Goal: Task Accomplishment & Management: Use online tool/utility

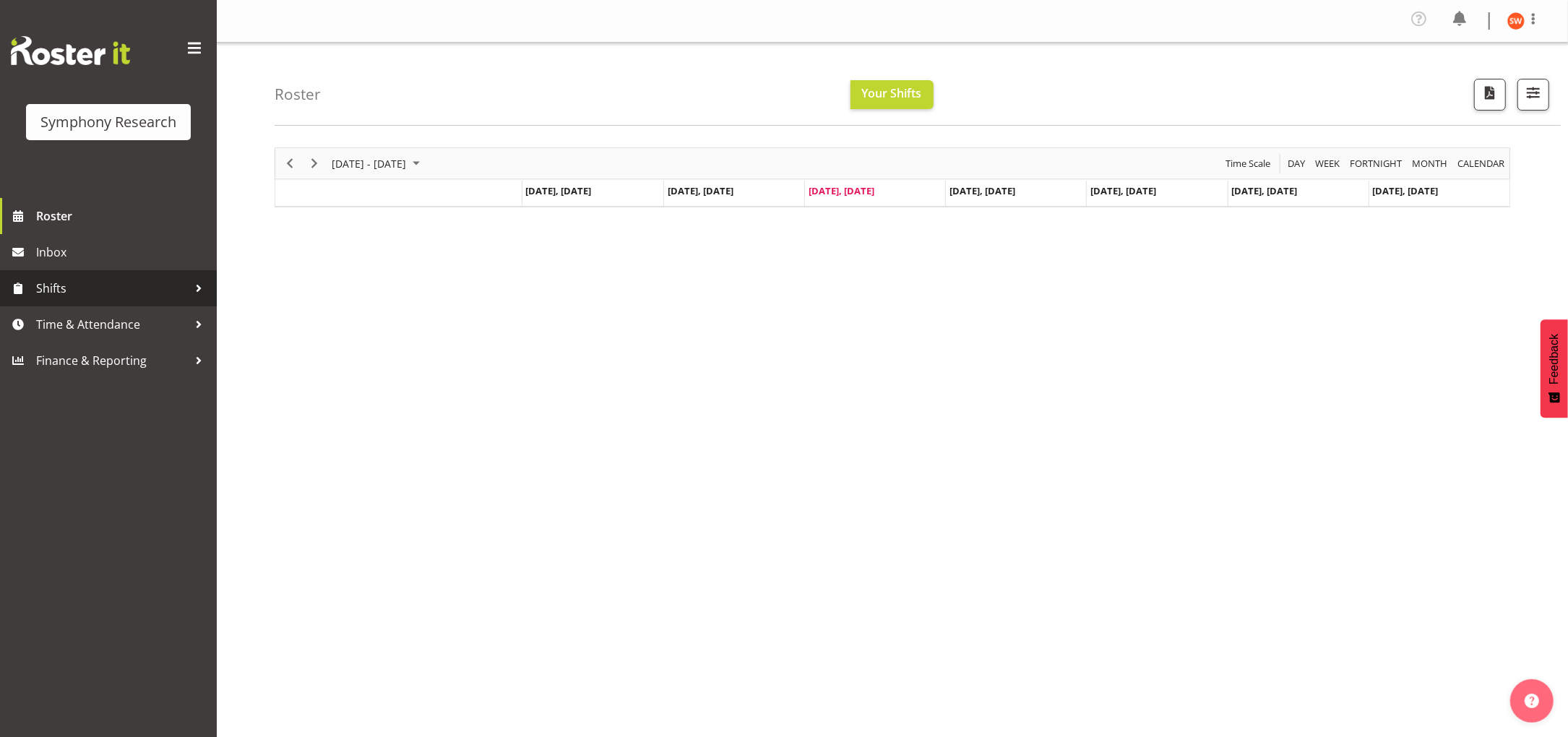
click at [49, 291] on span "Shifts" at bounding box center [112, 288] width 151 height 22
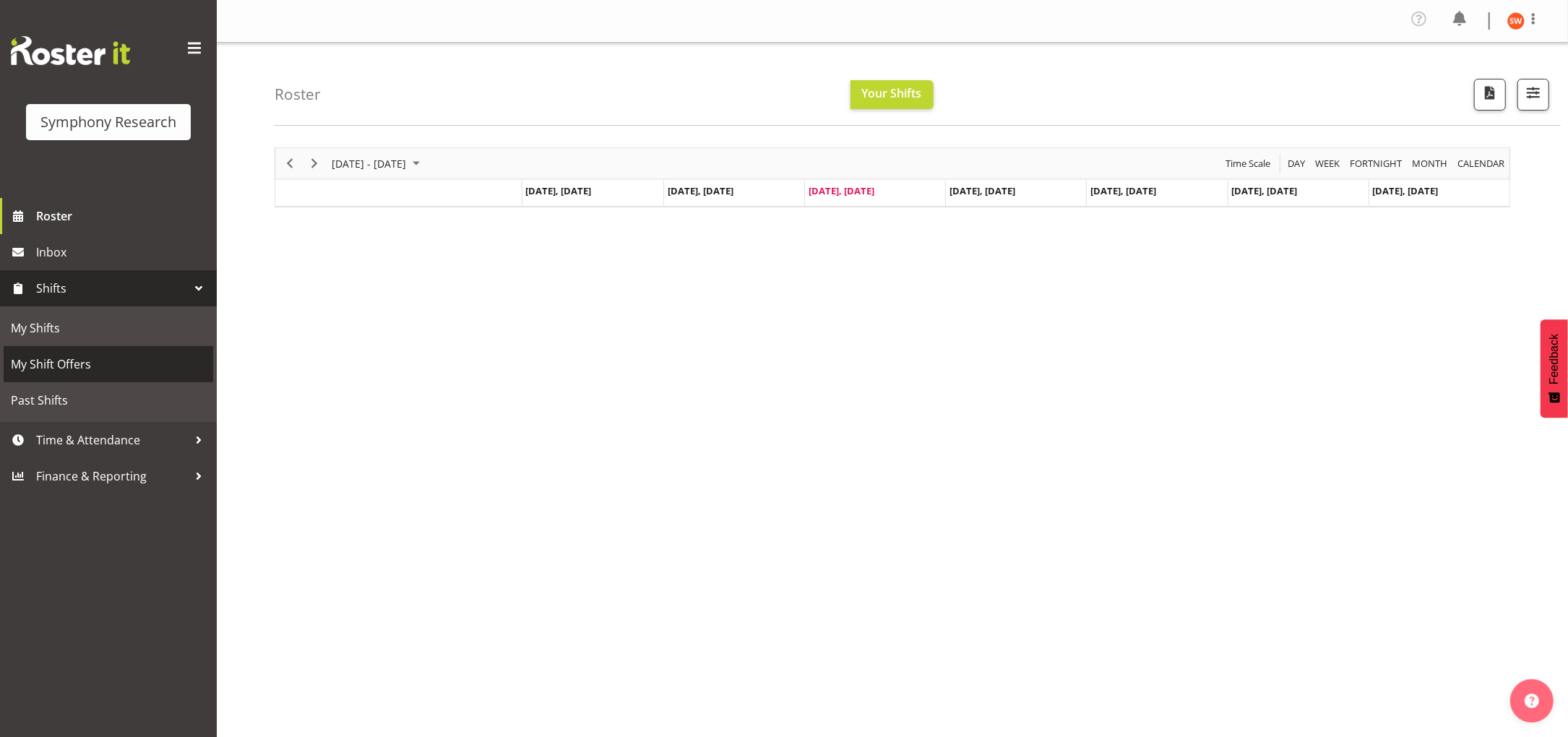
click at [39, 362] on span "My Shift Offers" at bounding box center [108, 364] width 195 height 22
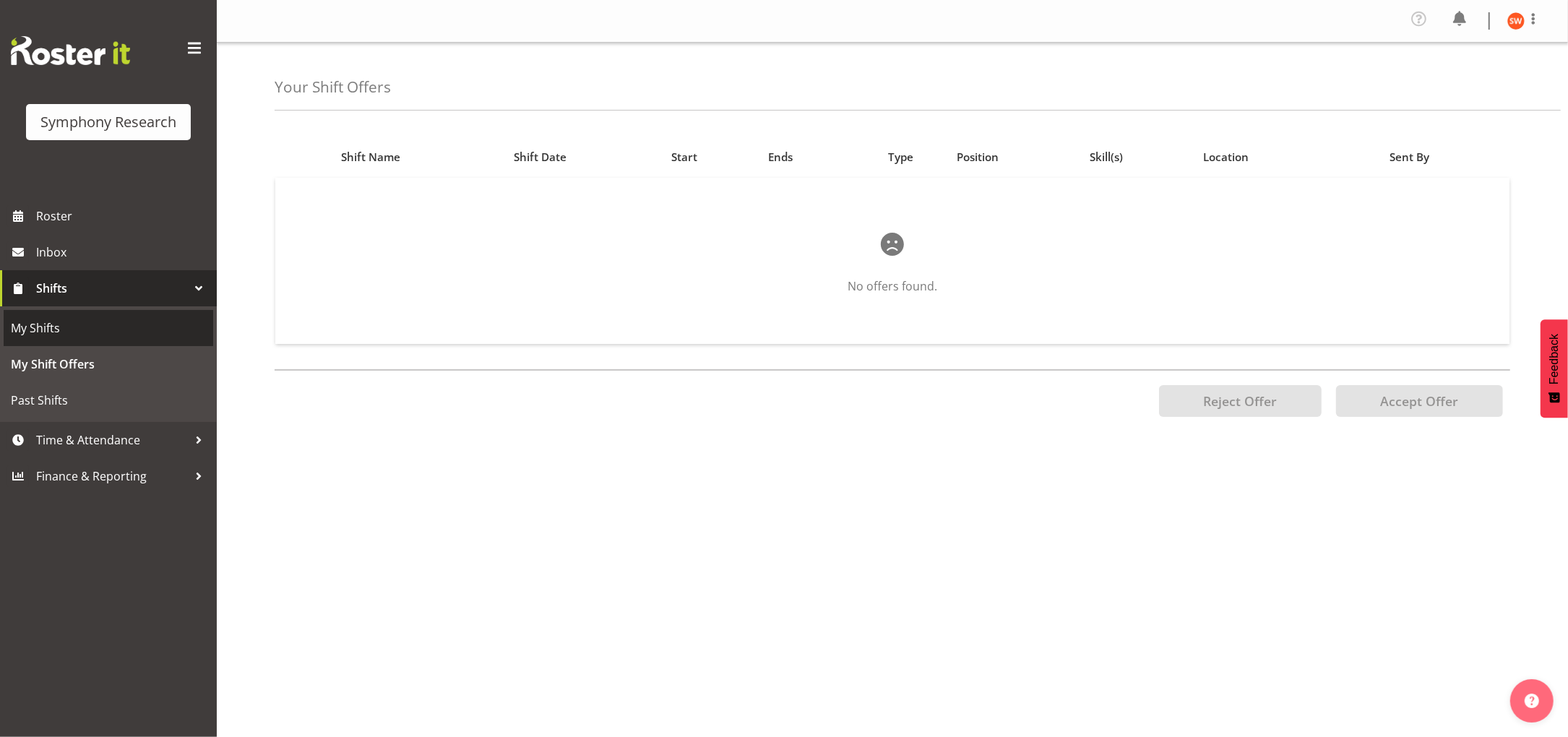
click at [33, 330] on span "My Shifts" at bounding box center [108, 328] width 195 height 22
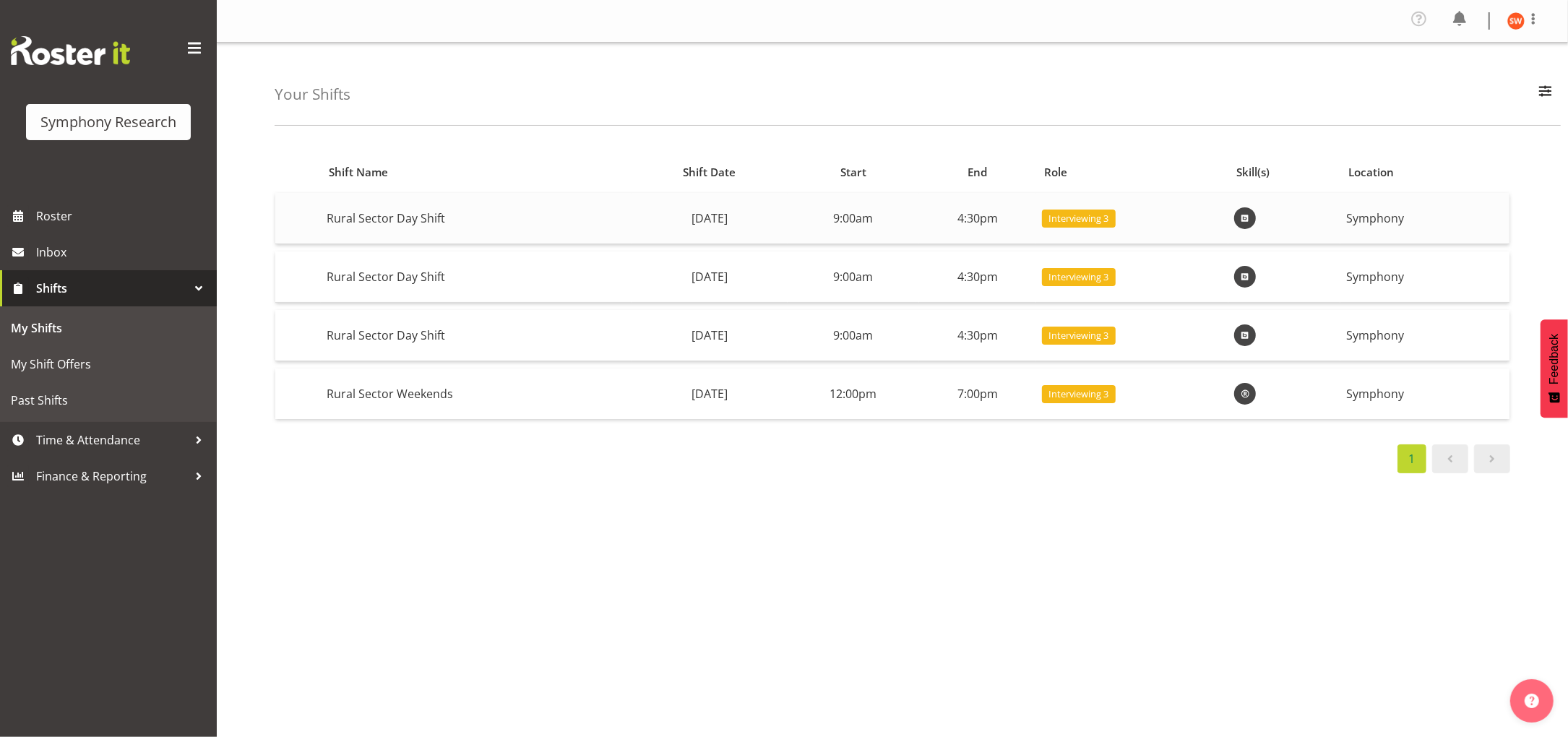
click at [910, 210] on td "9:00am" at bounding box center [853, 218] width 132 height 51
click at [371, 226] on td "Rural Sector Day Shift" at bounding box center [476, 218] width 311 height 51
click at [1393, 221] on td "Symphony" at bounding box center [1425, 218] width 169 height 51
click at [1007, 575] on div "Shift Name Shift Date Start End Role Skill(s) Location Rural Sector Day Shift W…" at bounding box center [921, 426] width 1294 height 578
click at [56, 298] on span "Shifts" at bounding box center [112, 288] width 151 height 22
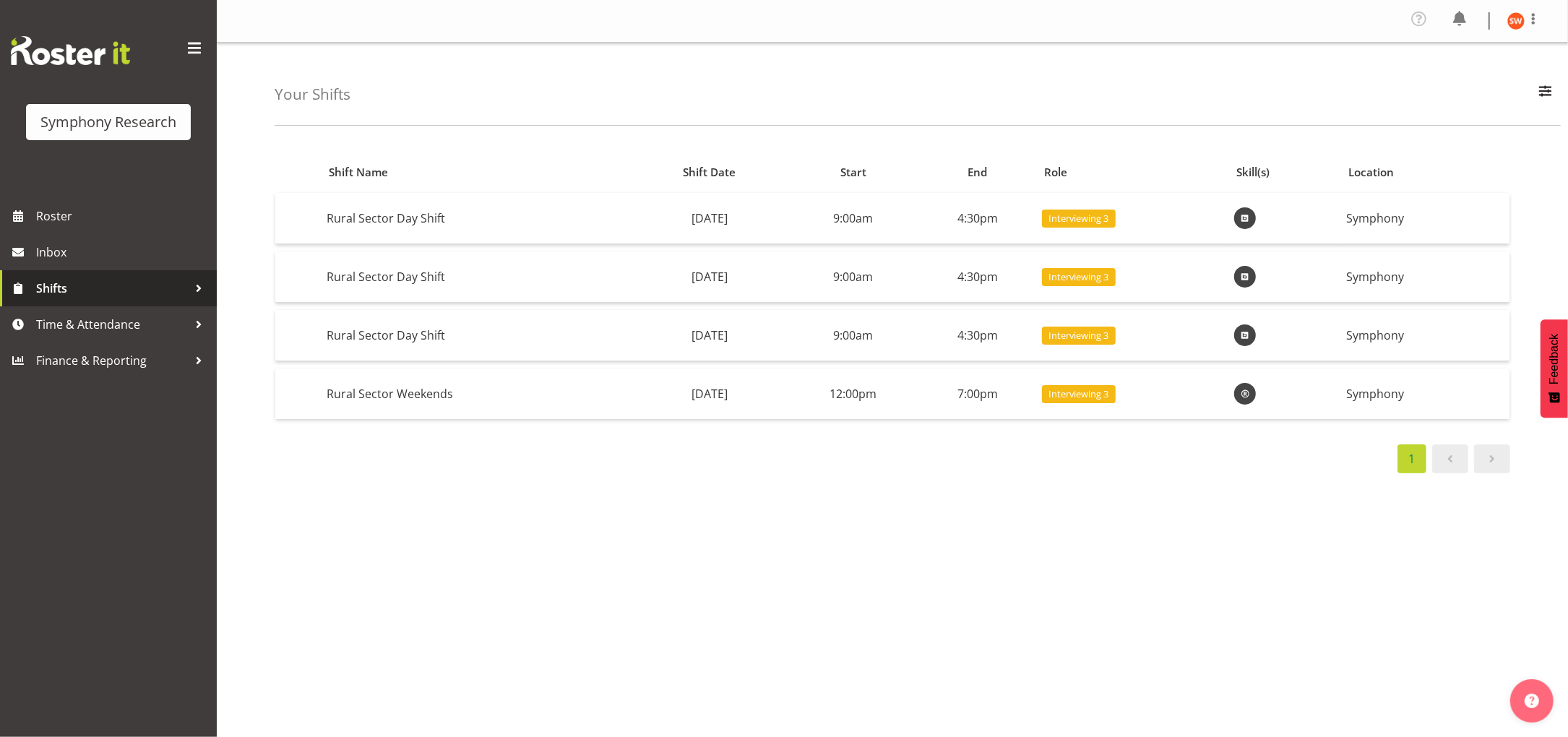
click at [56, 298] on span "Shifts" at bounding box center [112, 288] width 151 height 22
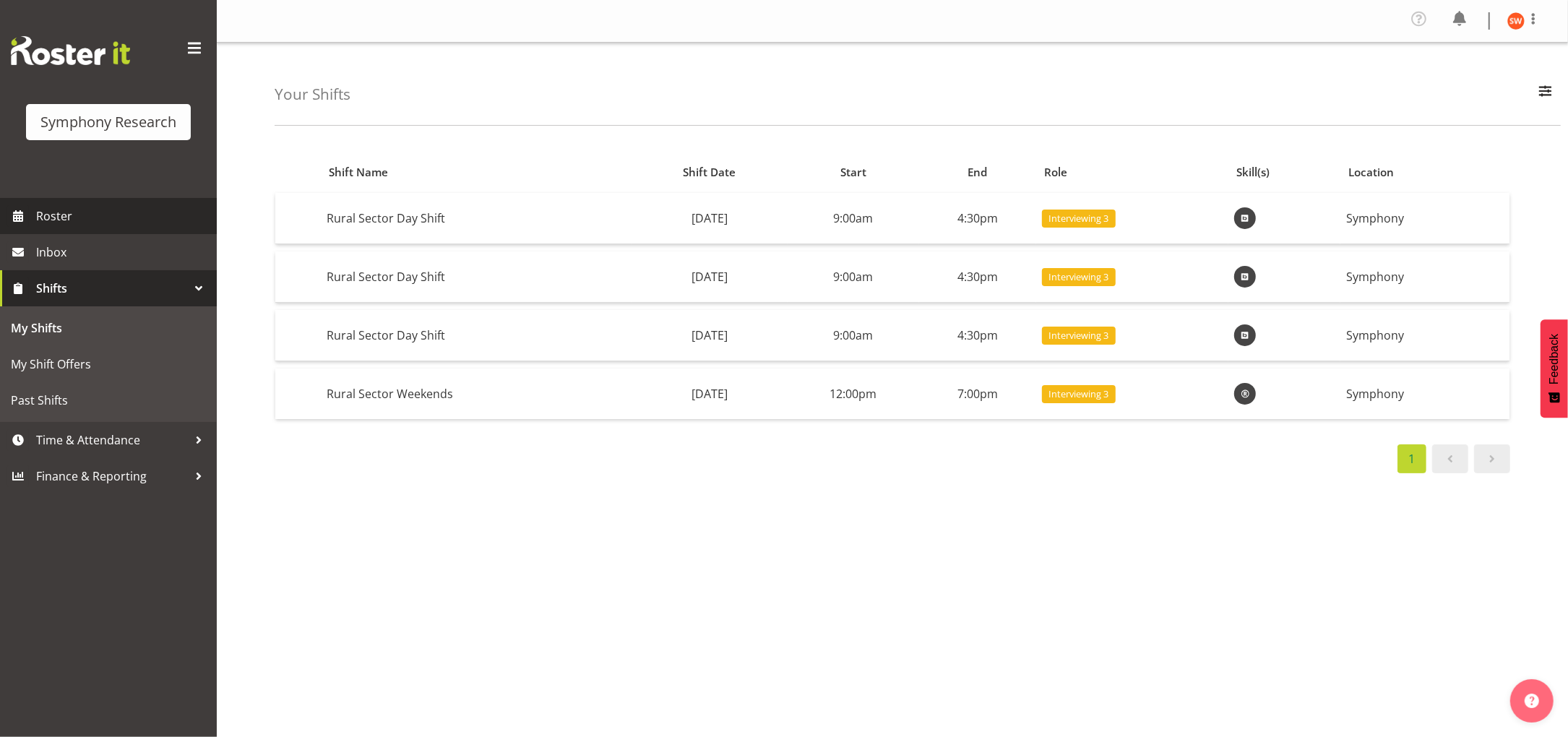
click at [50, 215] on span "Roster" at bounding box center [123, 216] width 173 height 22
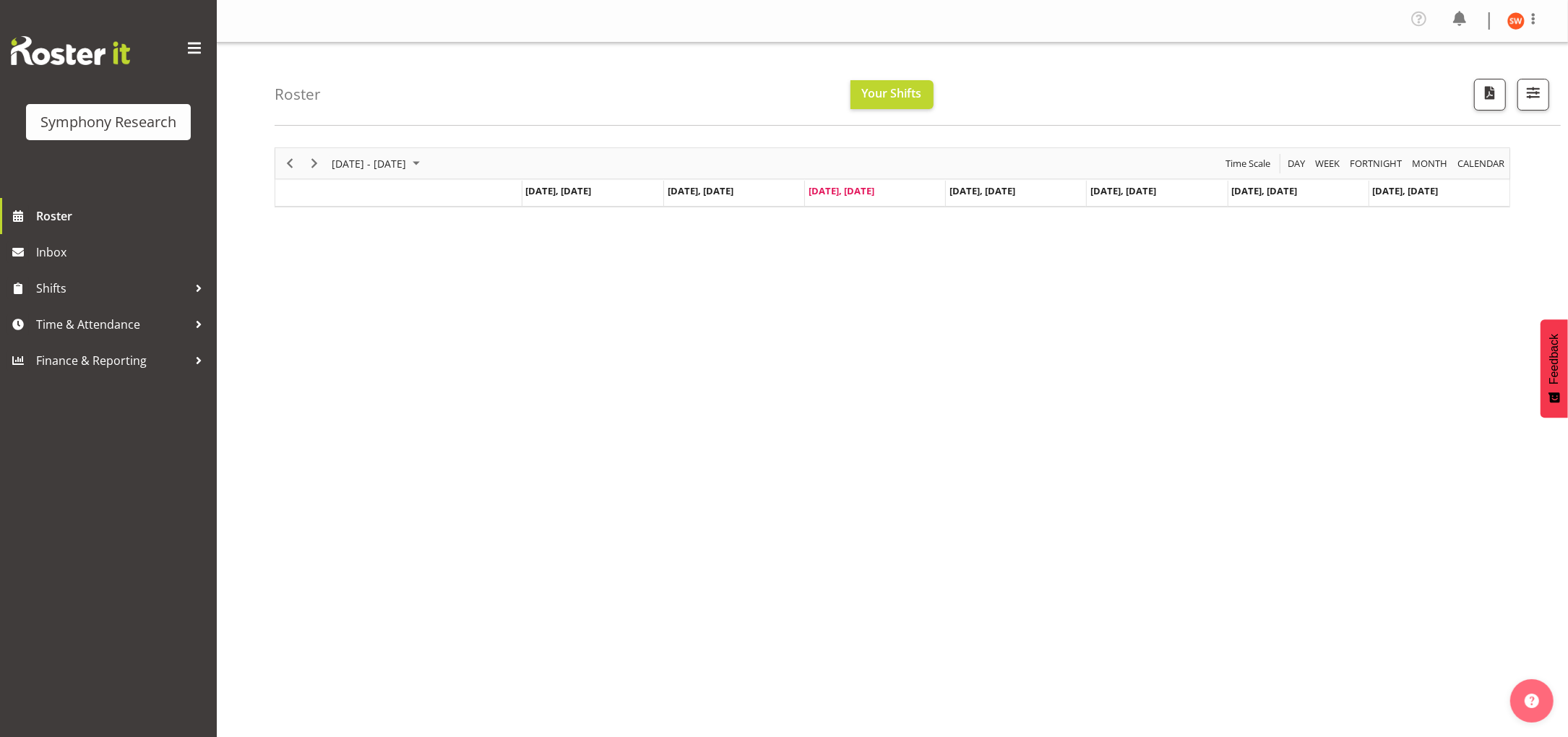
click at [866, 187] on span "[DATE], [DATE]" at bounding box center [842, 191] width 66 height 13
click at [866, 194] on span "[DATE], [DATE]" at bounding box center [842, 191] width 66 height 13
click at [866, 194] on span "Sep 3, Wednesday" at bounding box center [842, 191] width 66 height 13
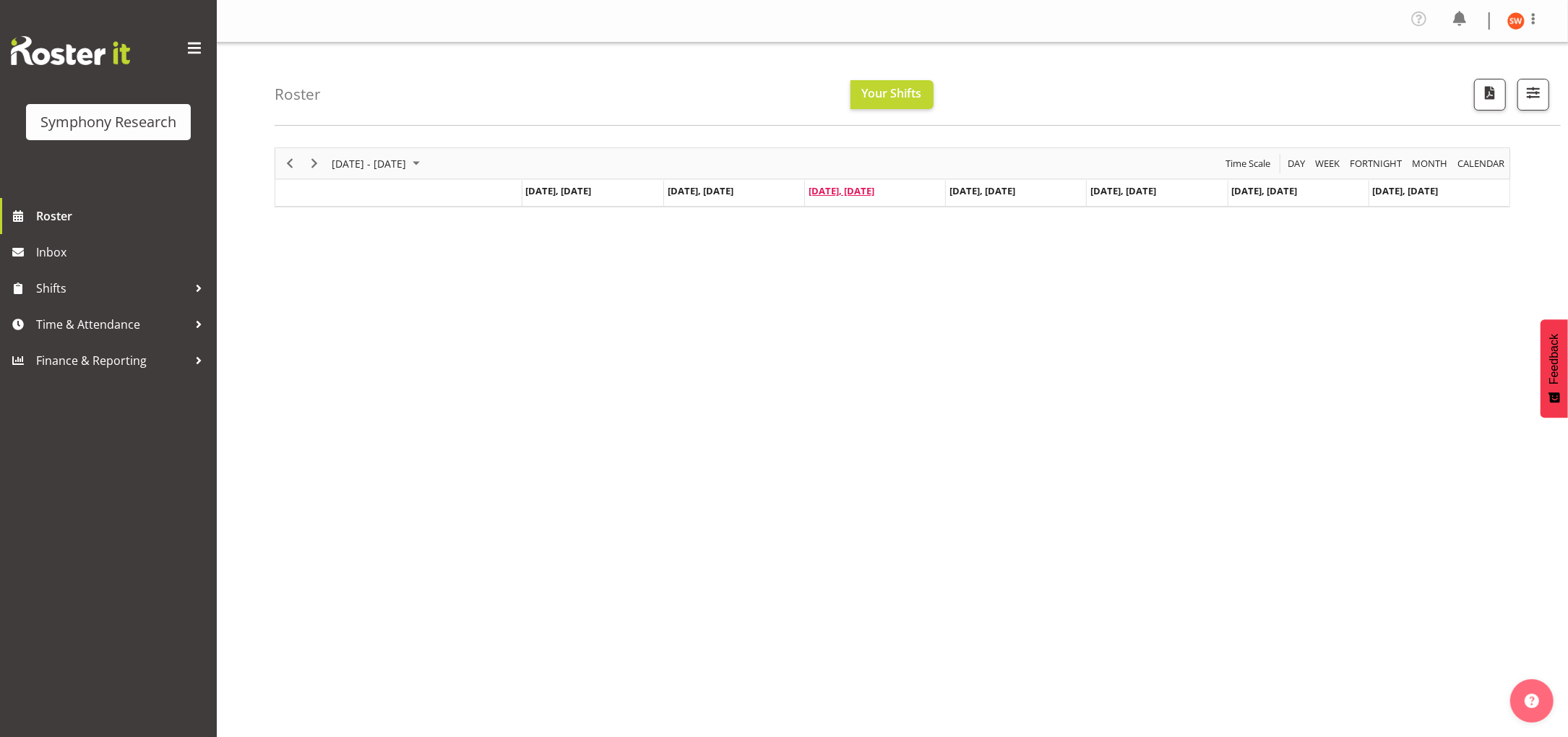
click at [866, 191] on span "Sep 3, Wednesday" at bounding box center [842, 191] width 66 height 13
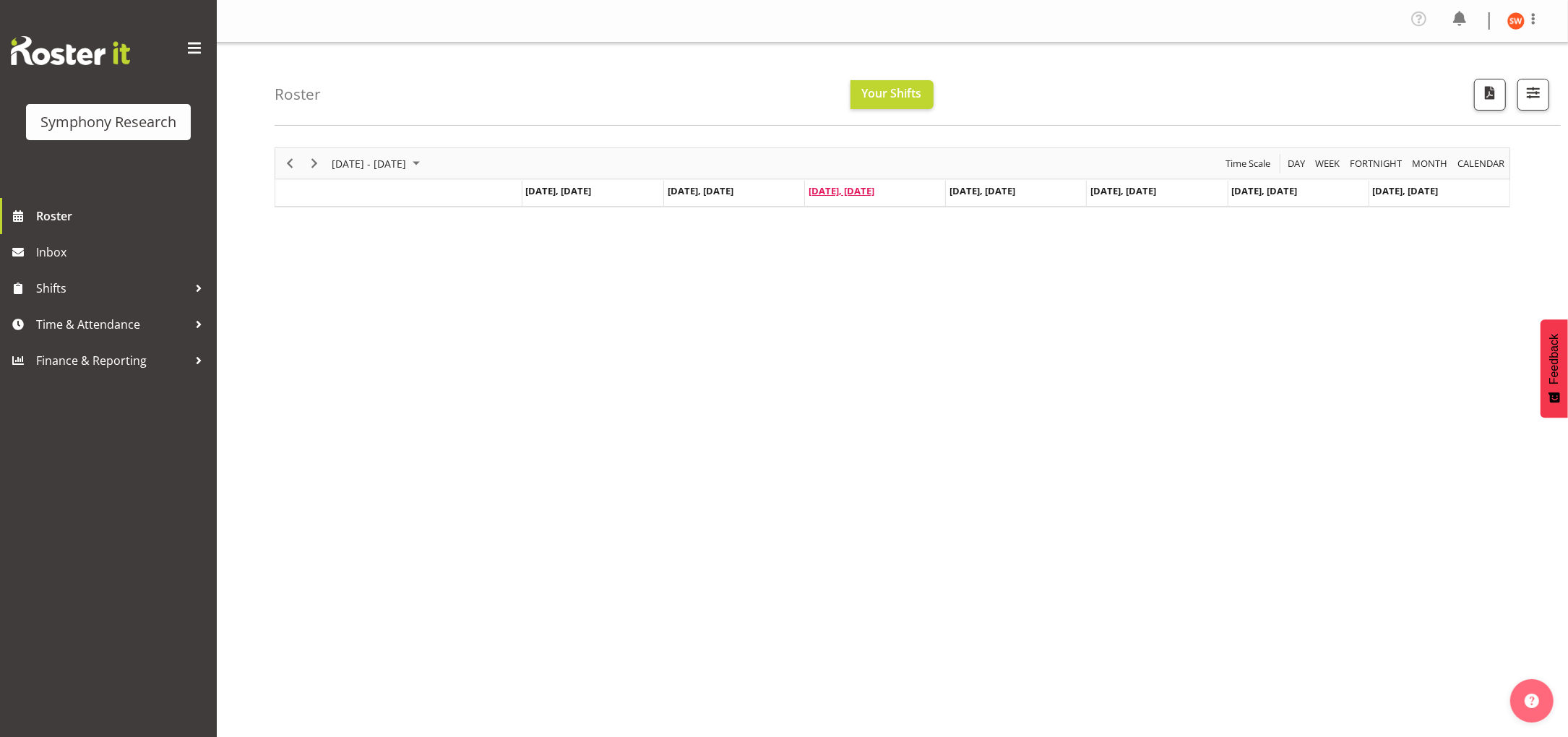
click at [866, 191] on span "Sep 3, Wednesday" at bounding box center [842, 191] width 66 height 13
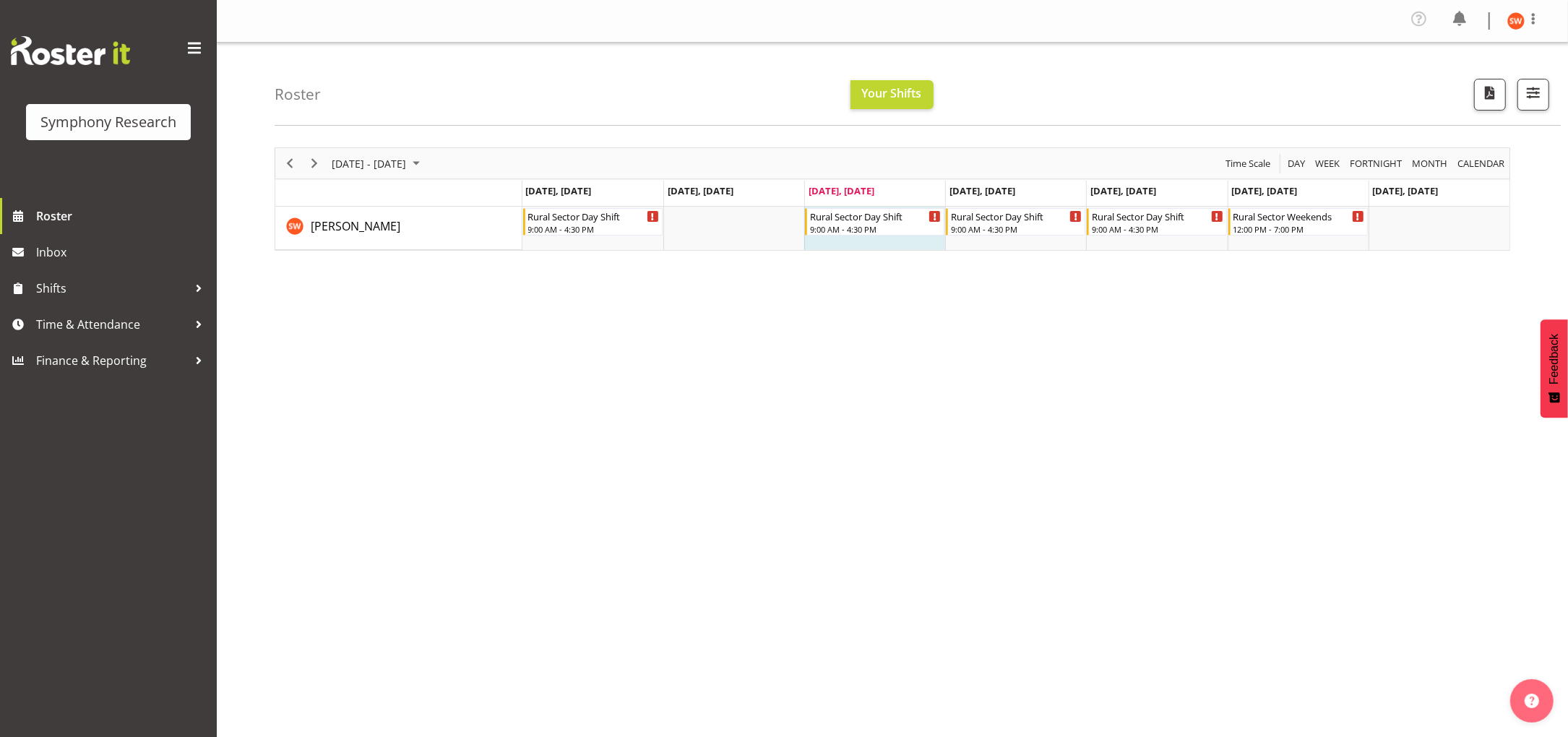
click at [879, 238] on td "Timeline Week of September 3, 2025" at bounding box center [875, 229] width 141 height 44
click at [915, 406] on div "September 01 - 07, 2025 Today Day Week Fortnight Month calendar Month Agenda Ti…" at bounding box center [921, 426] width 1294 height 578
click at [66, 214] on span "Roster" at bounding box center [123, 216] width 173 height 22
click at [72, 283] on span "Shifts" at bounding box center [112, 288] width 151 height 22
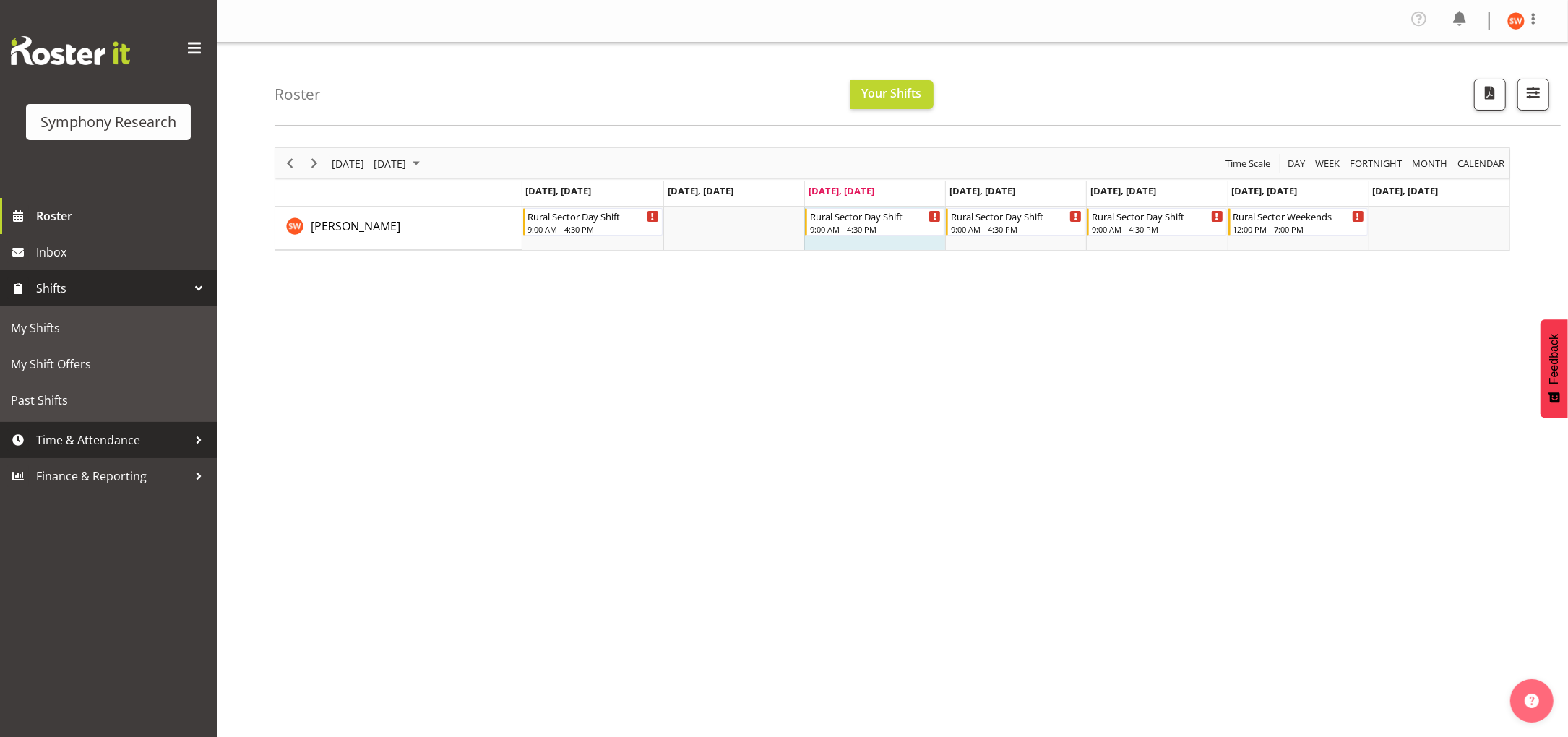
click at [82, 439] on span "Time & Attendance" at bounding box center [112, 441] width 151 height 22
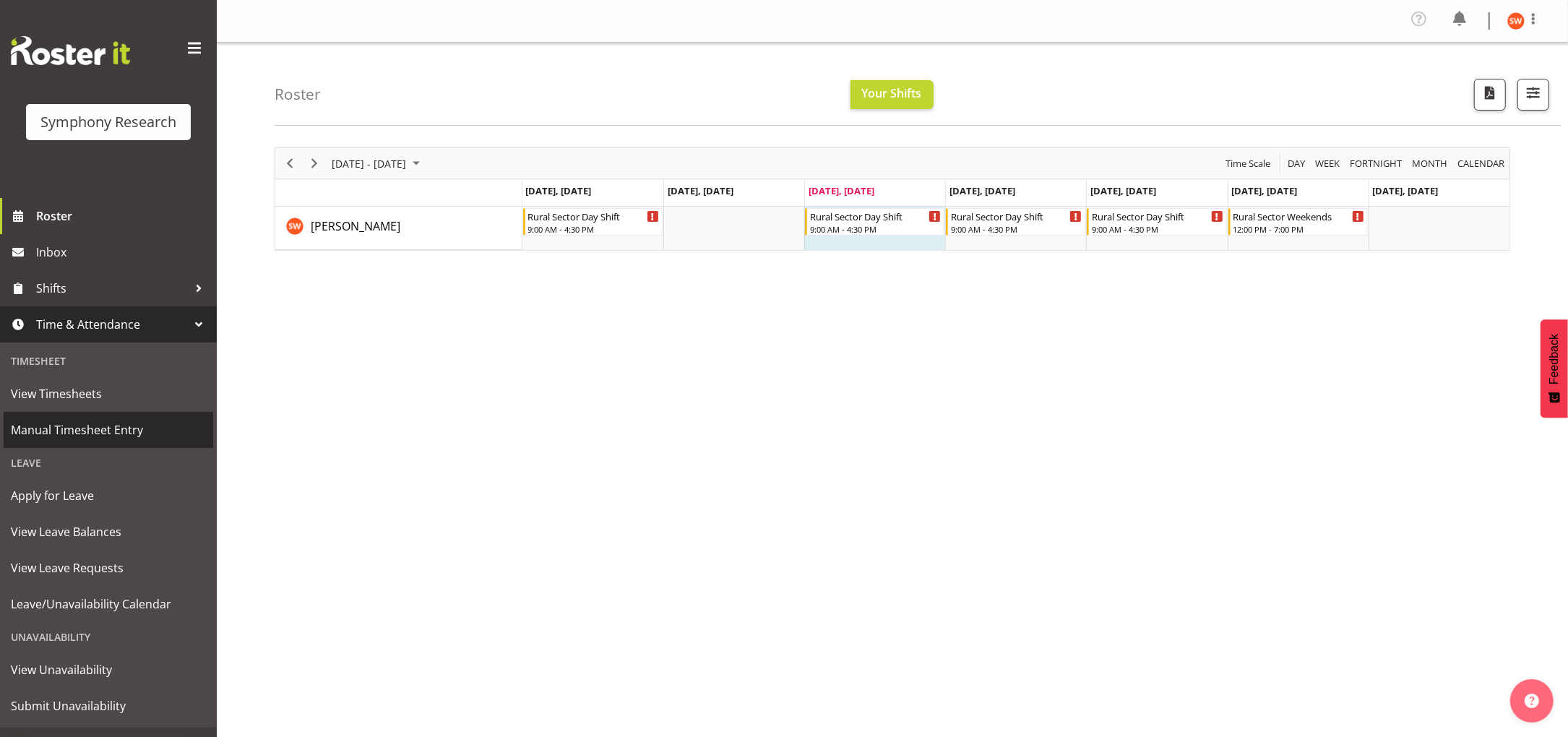
click at [83, 429] on span "Manual Timesheet Entry" at bounding box center [108, 430] width 195 height 22
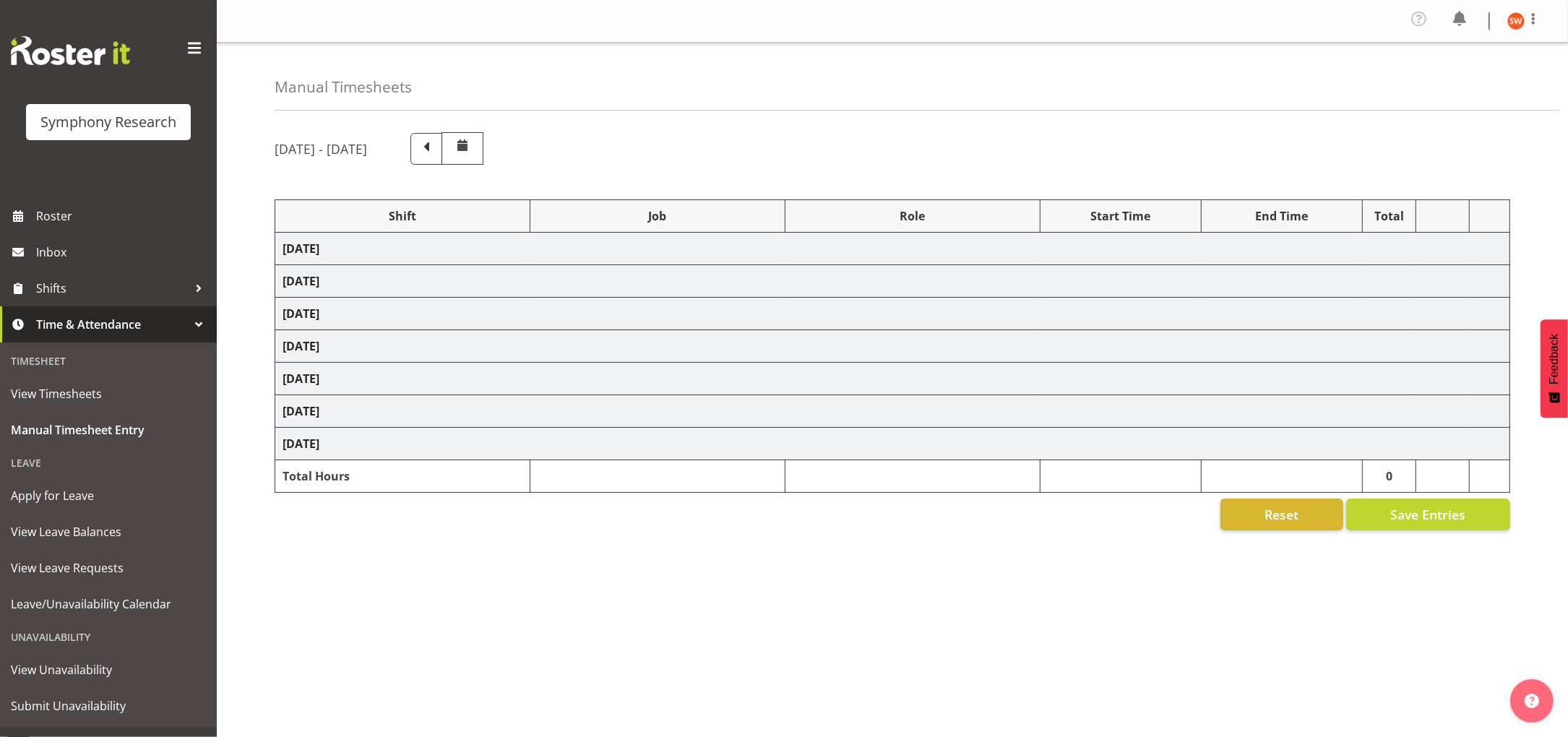
select select "81297"
select select "10587"
select select "47"
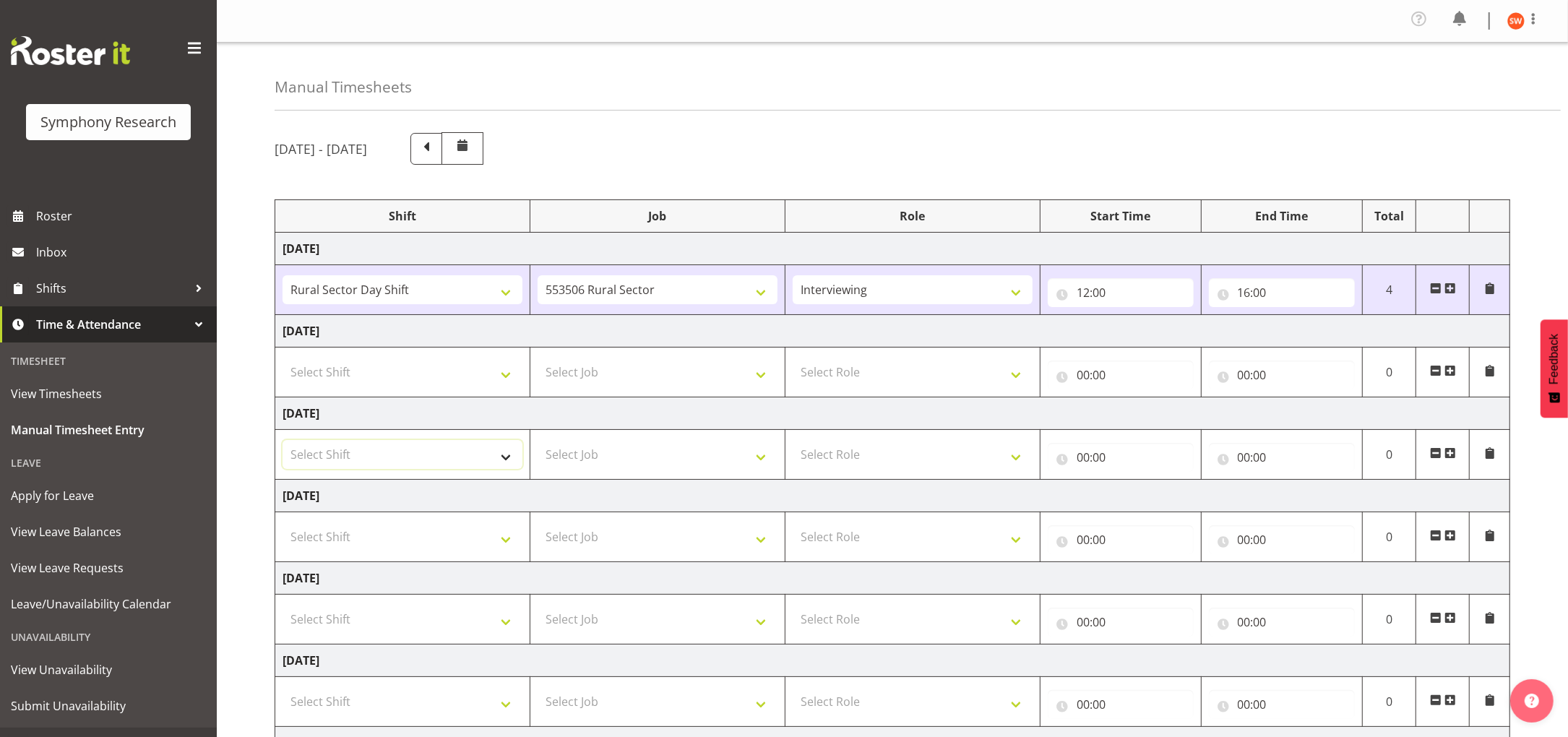
click at [504, 457] on select "Select Shift !!Weekend Residential (Roster IT Shift Label) *Business 9/10am ~ 4…" at bounding box center [403, 454] width 240 height 29
select select "81297"
click at [282, 441] on select "Select Shift !!Weekend Residential (Roster IT Shift Label) *Business 9/10am ~ 4…" at bounding box center [403, 454] width 240 height 29
click at [651, 461] on select "Select Job 550060 IF Admin 553492 World Poll Aus Wave 2 Main 2025 553493 World …" at bounding box center [657, 454] width 240 height 29
select select "10587"
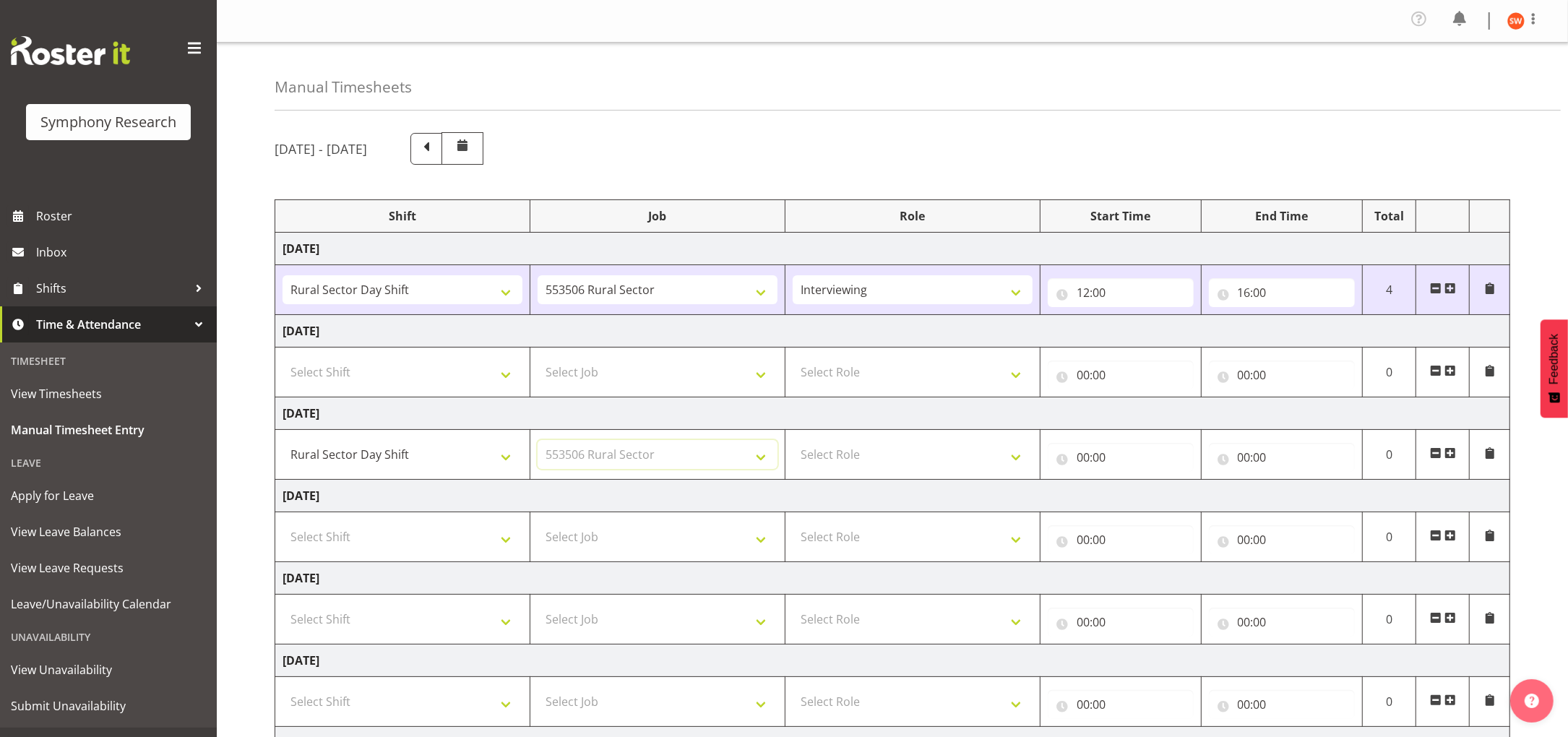
click at [537, 441] on select "Select Job 550060 IF Admin 553492 World Poll Aus Wave 2 Main 2025 553493 World …" at bounding box center [657, 454] width 240 height 29
click at [1004, 467] on select "Select Role Briefing Interviewing" at bounding box center [913, 454] width 240 height 29
select select "47"
click at [793, 441] on select "Select Role Briefing Interviewing" at bounding box center [913, 454] width 240 height 29
click at [1122, 460] on input "00:00" at bounding box center [1120, 457] width 146 height 29
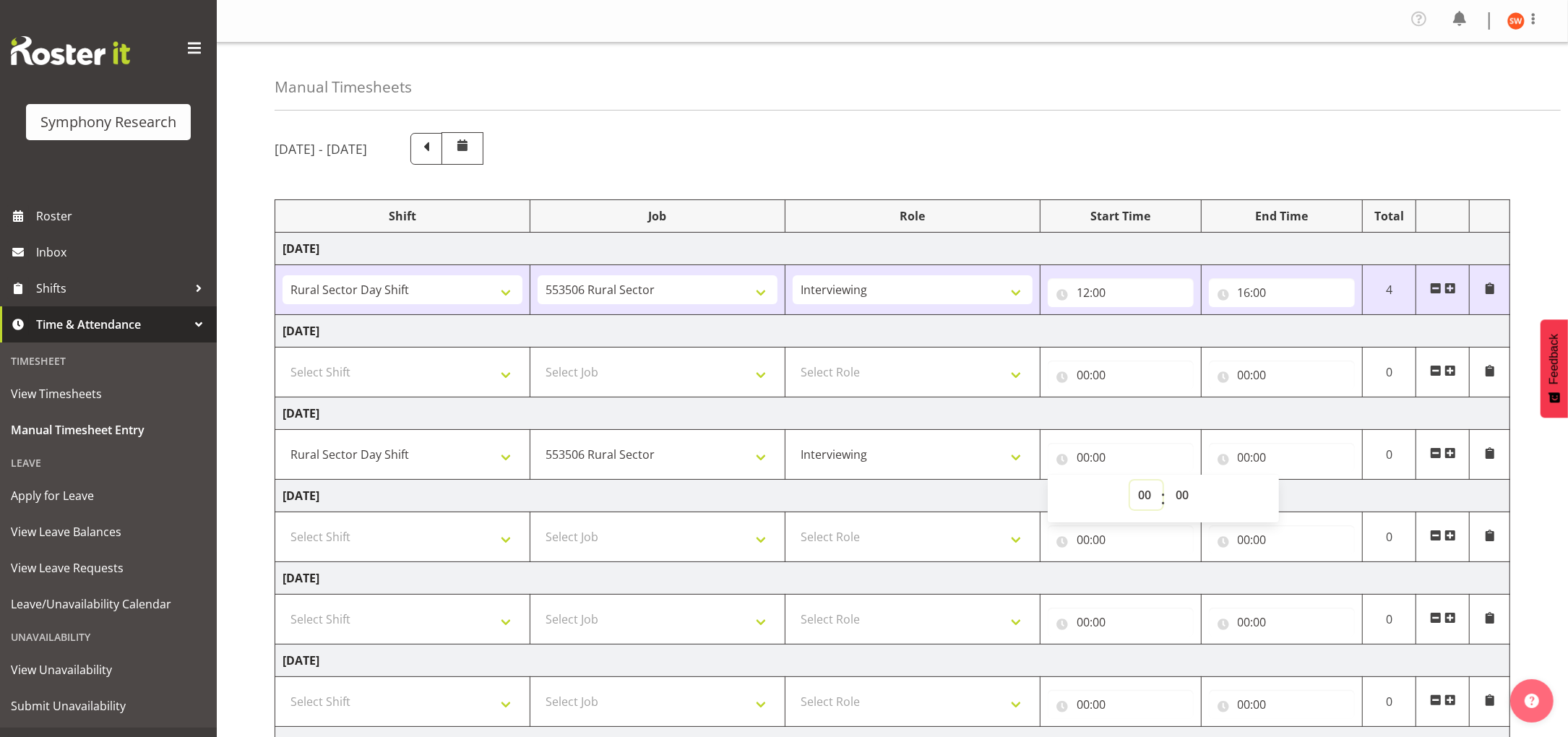
click at [1144, 495] on select "00 01 02 03 04 05 06 07 08 09 10 11 12 13 14 15 16 17 18 19 20 21 22 23" at bounding box center [1146, 495] width 33 height 29
select select "11"
click at [1130, 481] on select "00 01 02 03 04 05 06 07 08 09 10 11 12 13 14 15 16 17 18 19 20 21 22 23" at bounding box center [1146, 495] width 33 height 29
type input "11:00"
click at [1186, 494] on select "00 01 02 03 04 05 06 07 08 09 10 11 12 13 14 15 16 17 18 19 20 21 22 23 24 25 2…" at bounding box center [1184, 495] width 33 height 29
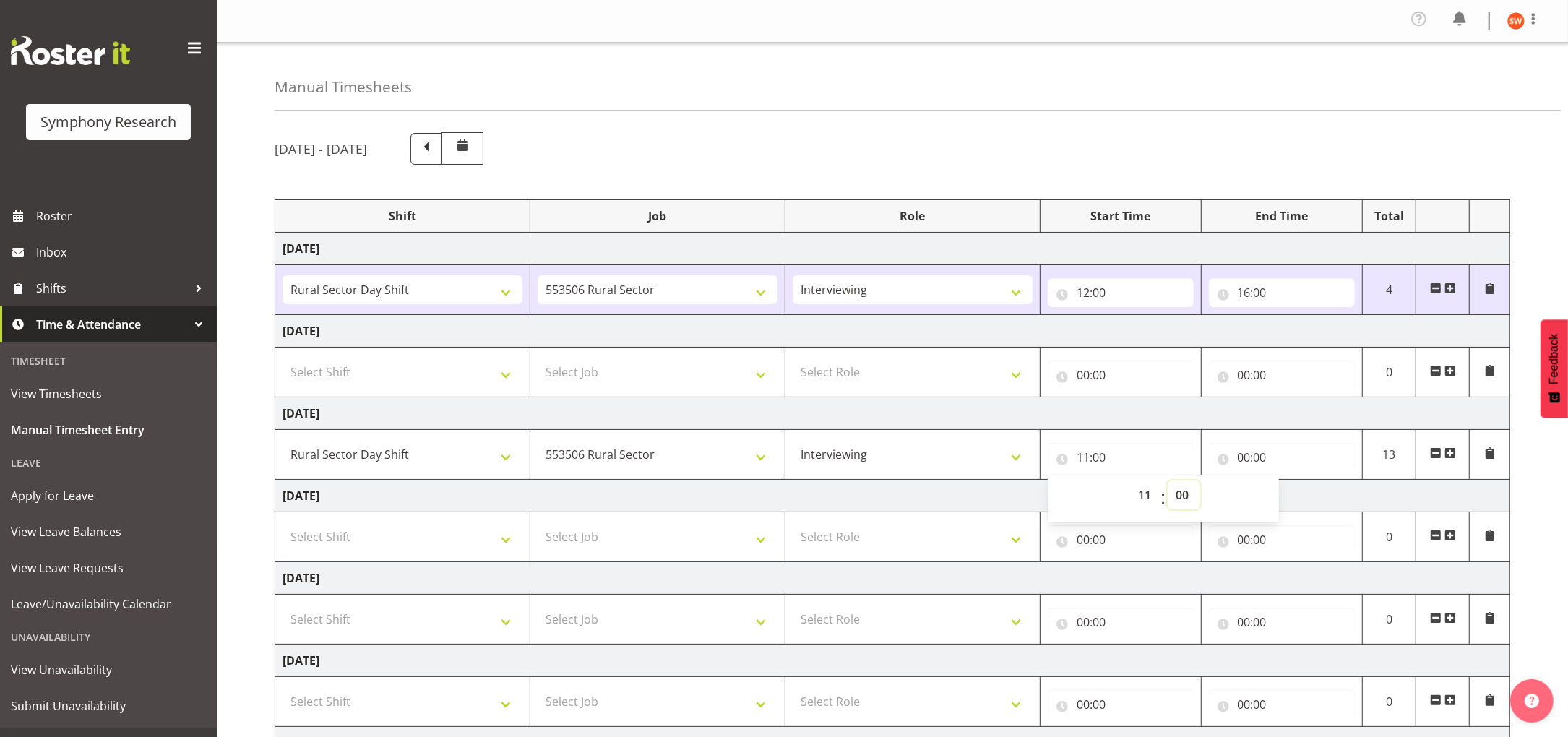
click at [1168, 481] on select "00 01 02 03 04 05 06 07 08 09 10 11 12 13 14 15 16 17 18 19 20 21 22 23 24 25 2…" at bounding box center [1184, 495] width 33 height 29
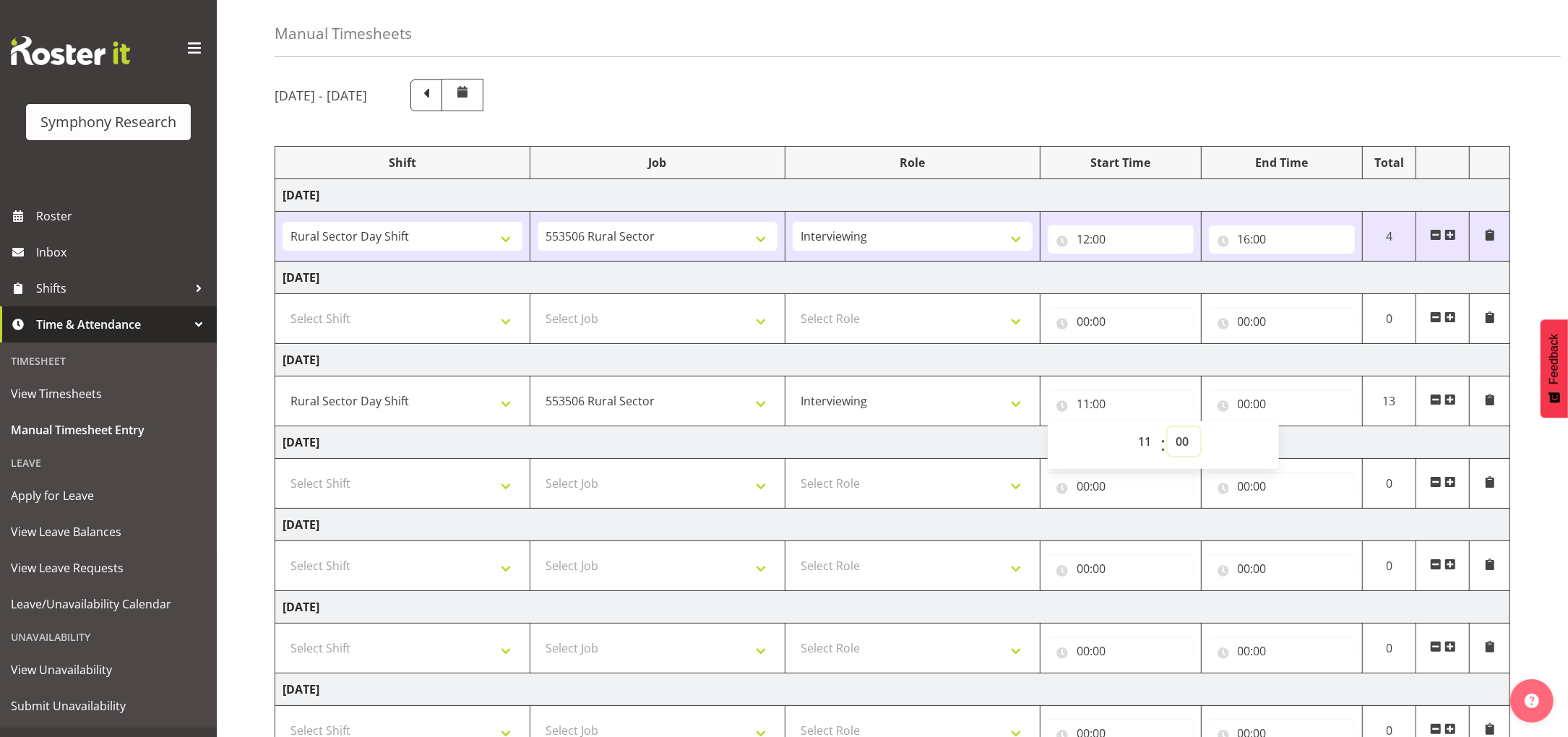
scroll to position [176, 0]
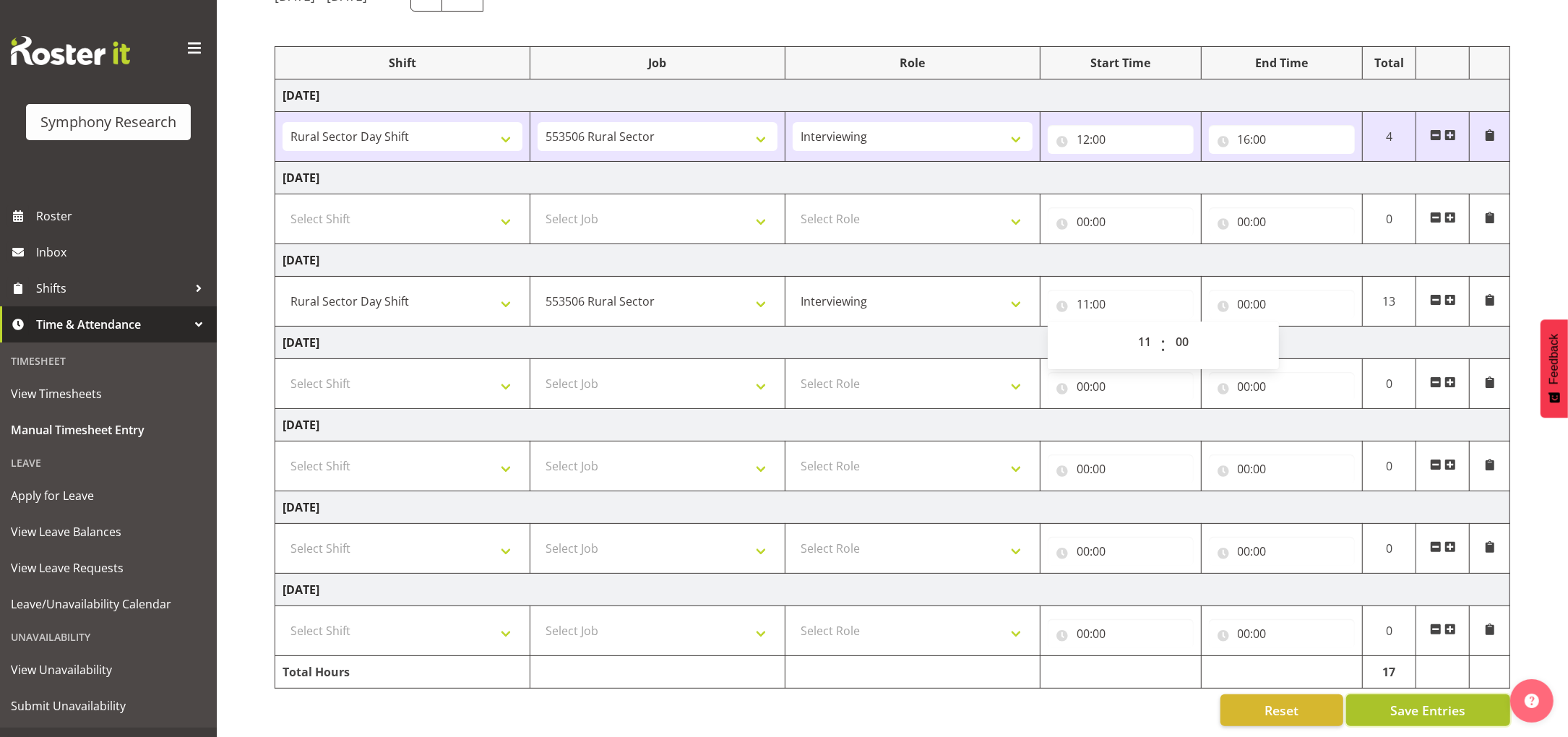
click at [1434, 701] on span "Save Entries" at bounding box center [1428, 711] width 75 height 19
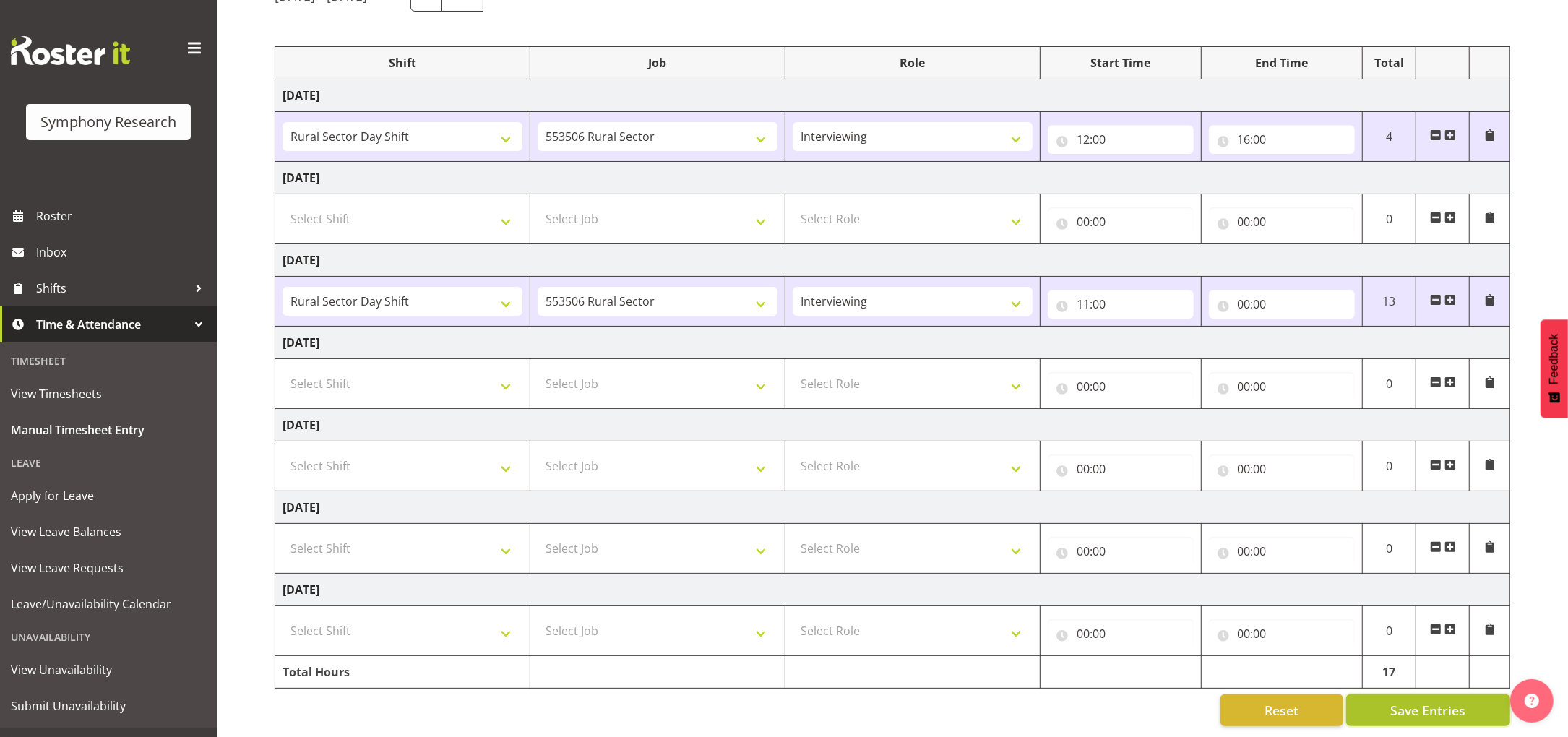
click at [1429, 701] on span "Save Entries" at bounding box center [1428, 711] width 75 height 19
